Goal: Find specific page/section: Locate a particular part of the current website

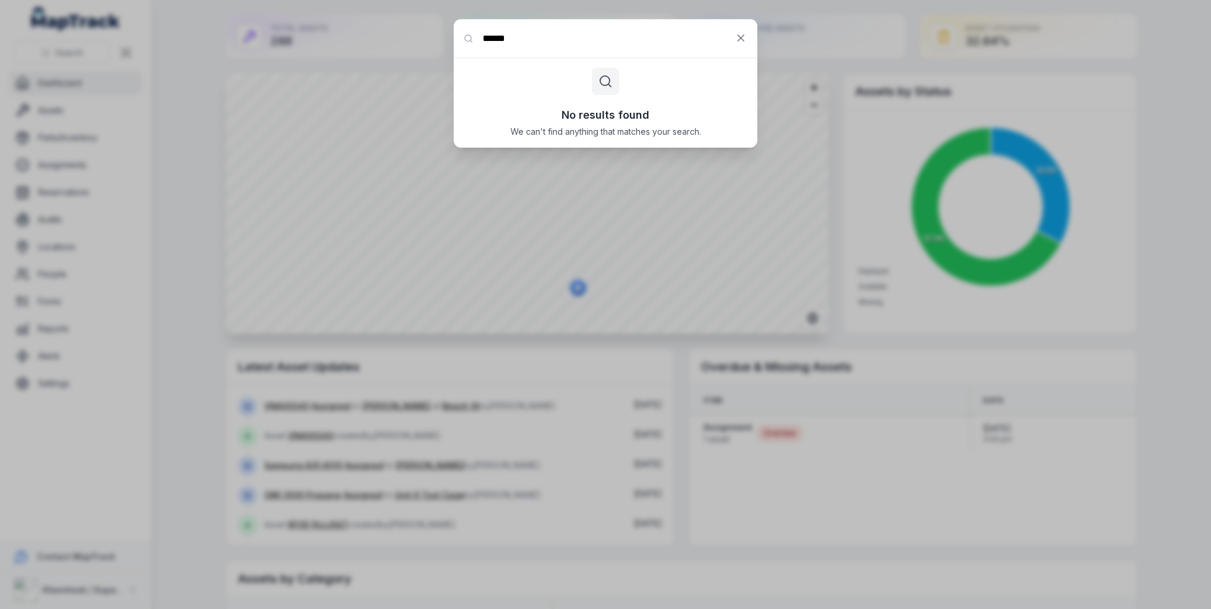
type input "******"
click at [530, 122] on strong "Crystal Pressure Indicator" at bounding box center [619, 119] width 255 height 12
